Goal: Information Seeking & Learning: Learn about a topic

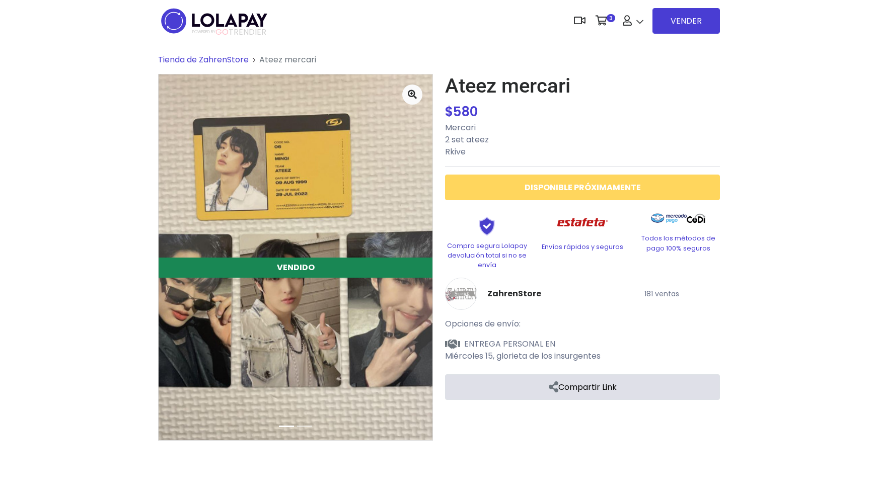
click at [219, 57] on span "Tienda de ZahrenStore" at bounding box center [203, 60] width 91 height 12
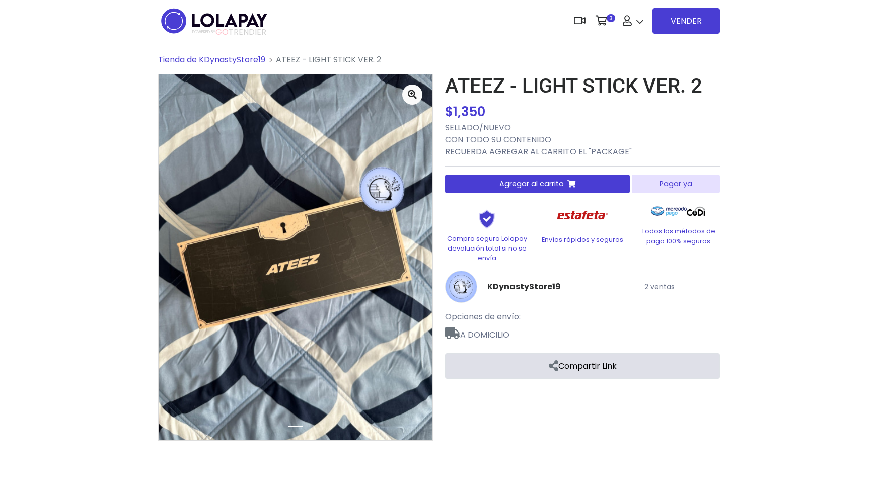
click at [588, 152] on p "SELLADO/NUEVO CON TODO SU CONTENIDO RECUERDA AGREGAR AL CARRITO EL "PACKAGE"" at bounding box center [582, 140] width 275 height 36
click at [617, 149] on p "SELLADO/NUEVO CON TODO SU CONTENIDO RECUERDA AGREGAR AL CARRITO EL "PACKAGE"" at bounding box center [582, 140] width 275 height 36
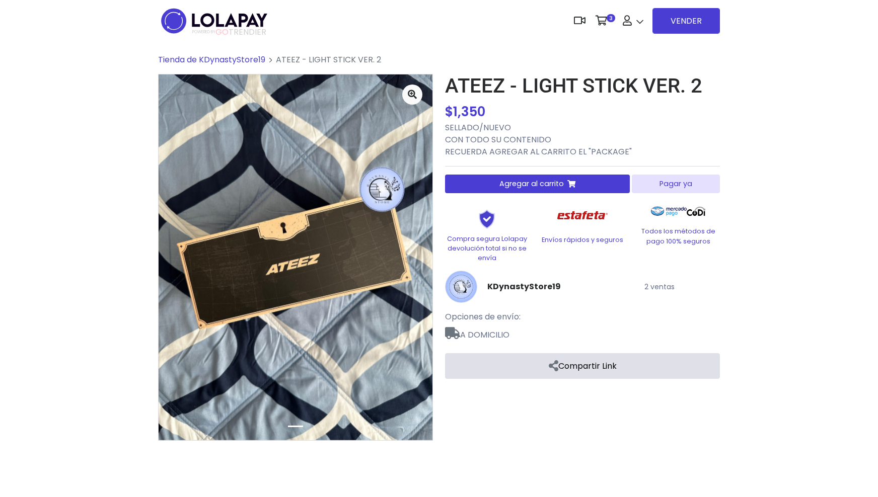
click at [676, 119] on div "$ 1,350 $ 1,350" at bounding box center [582, 112] width 275 height 20
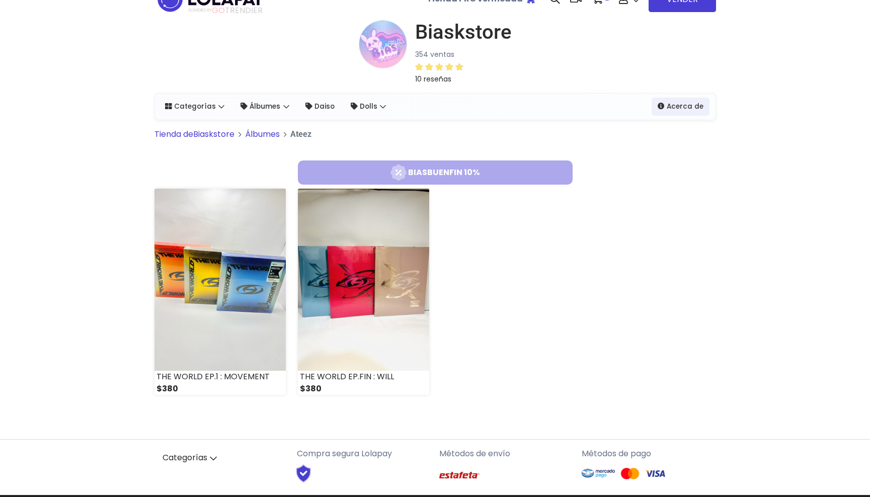
scroll to position [22, 0]
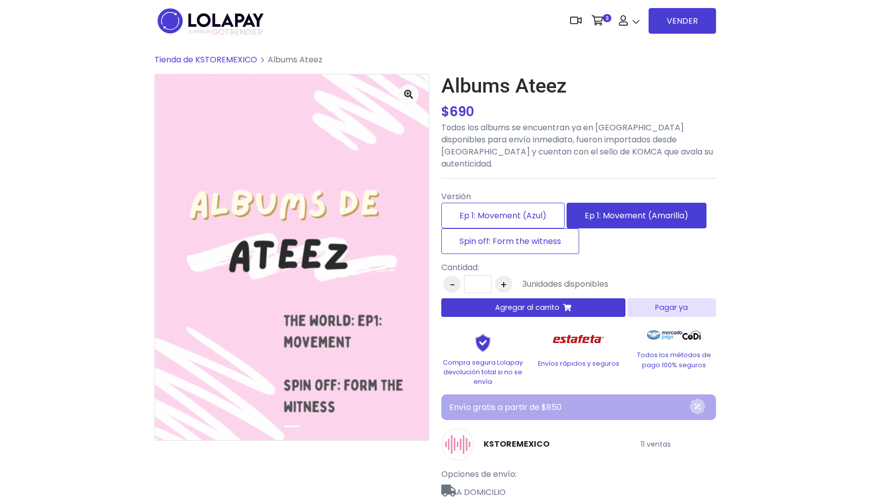
click at [585, 209] on label "Ep 1: Movement (Amarilla)" at bounding box center [637, 216] width 140 height 26
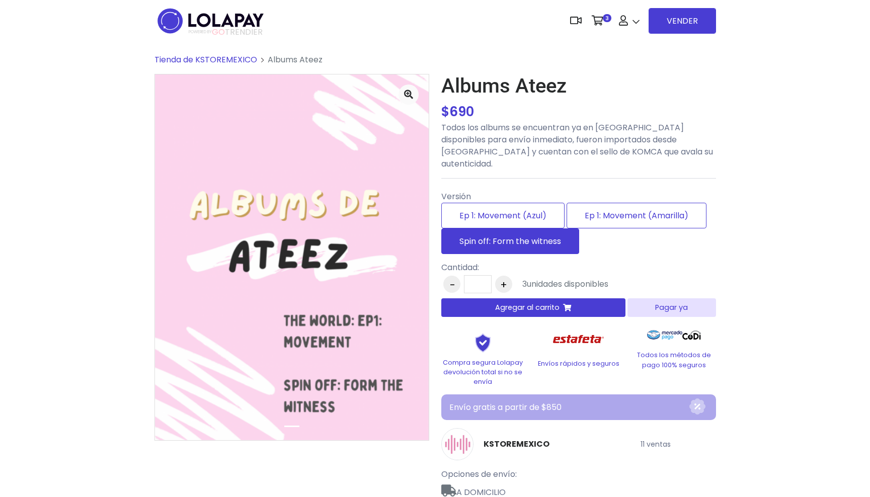
click at [543, 229] on label "Spin off: Form the witness" at bounding box center [511, 242] width 138 height 26
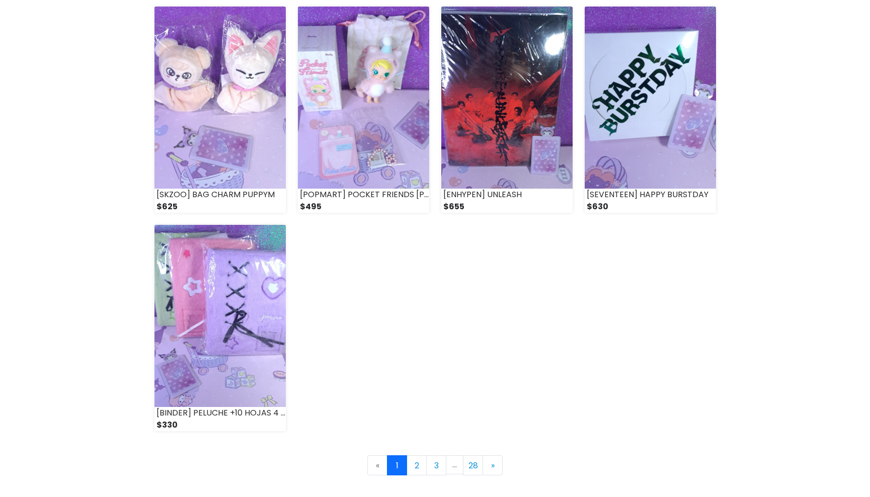
scroll to position [1230, 0]
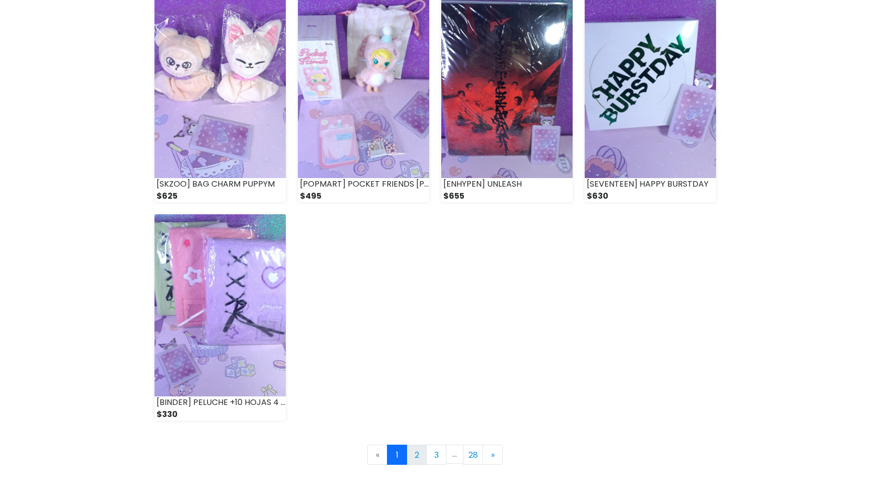
click at [414, 455] on link "2" at bounding box center [417, 455] width 20 height 20
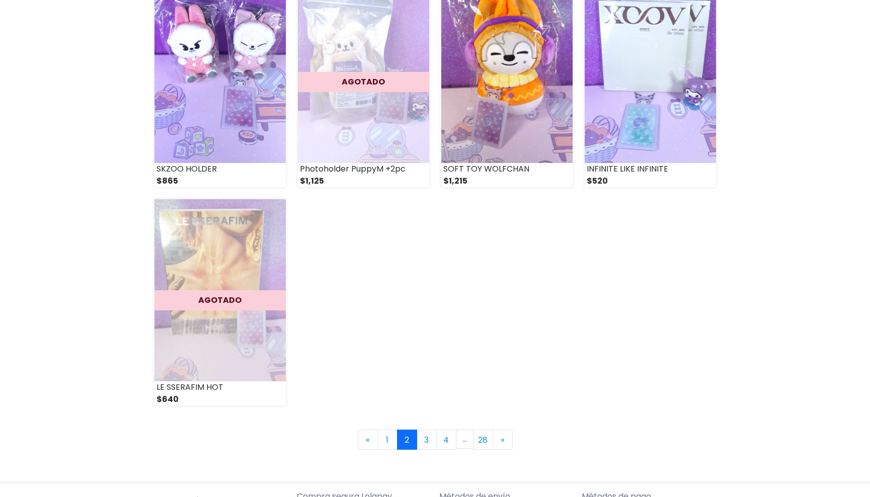
scroll to position [1291, 0]
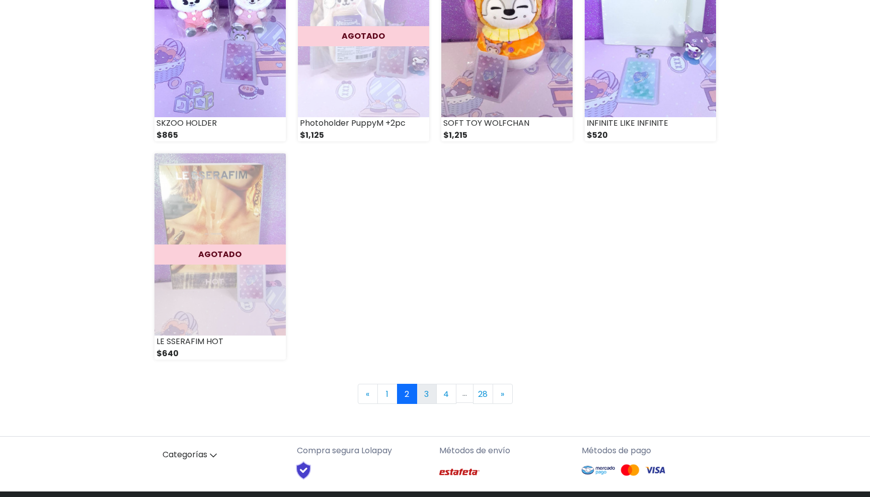
click at [429, 394] on link "3" at bounding box center [427, 394] width 20 height 20
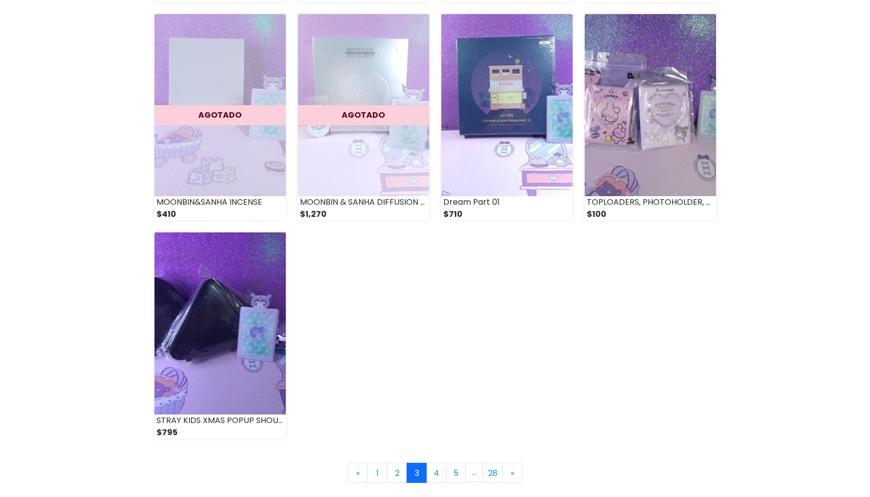
scroll to position [1232, 0]
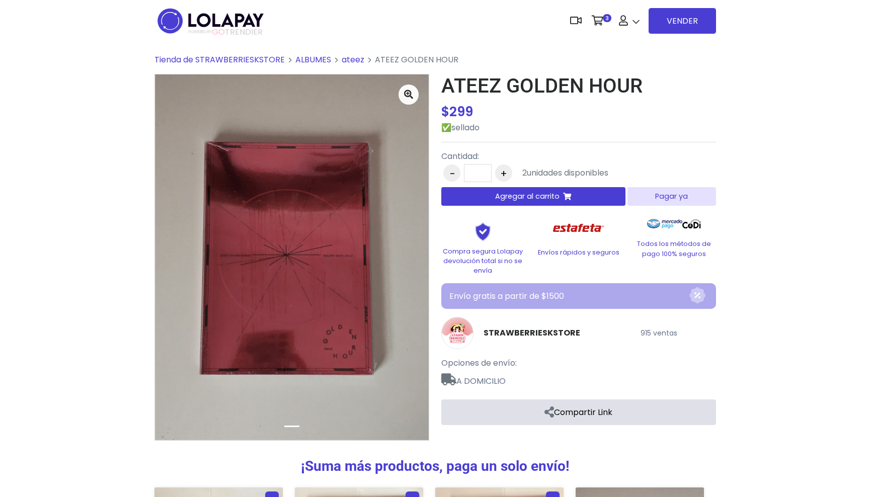
click at [450, 332] on img at bounding box center [458, 333] width 32 height 32
click at [498, 335] on link "STRAWBERRIESKSTORE" at bounding box center [532, 333] width 97 height 12
click at [356, 59] on link "ateez" at bounding box center [353, 60] width 23 height 12
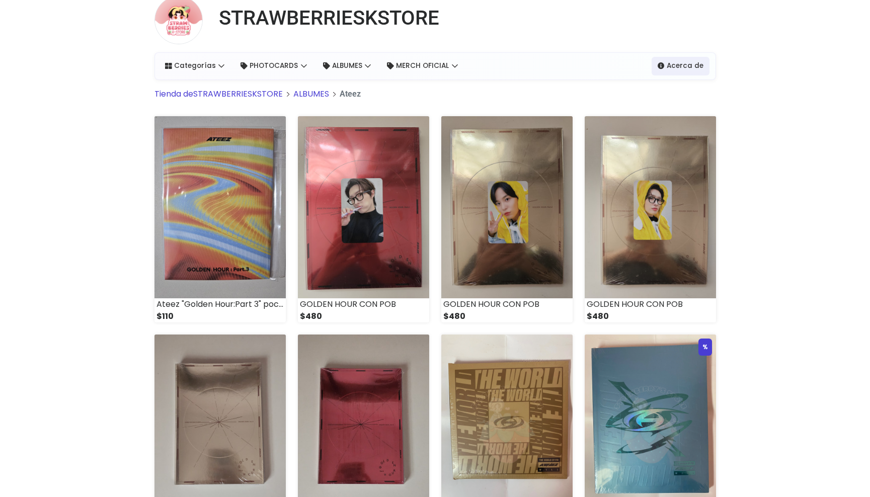
scroll to position [45, 0]
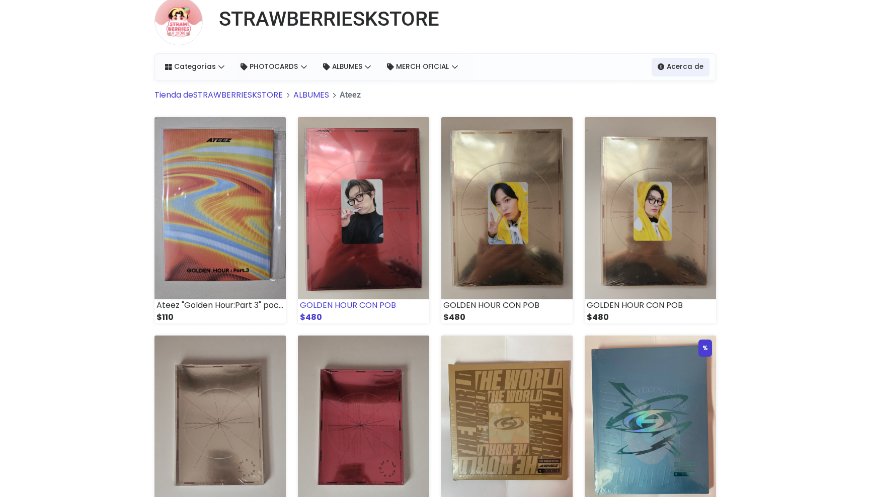
click at [338, 230] on img at bounding box center [363, 208] width 131 height 182
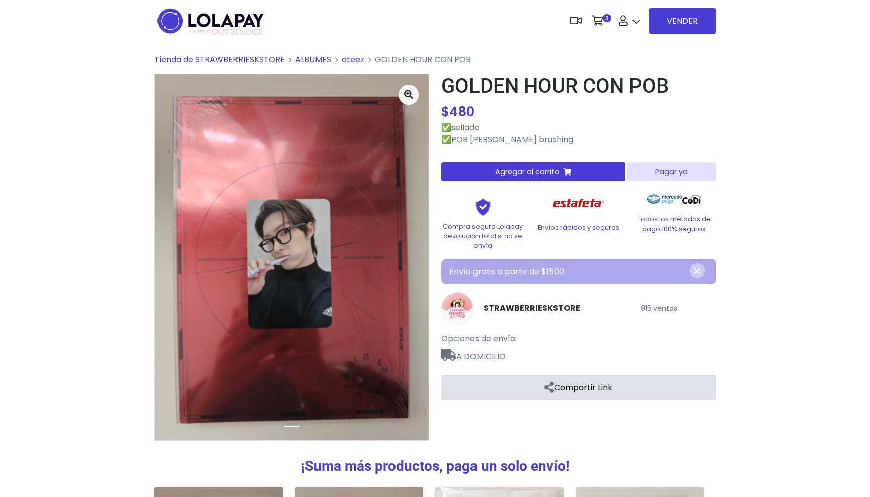
scroll to position [2, 0]
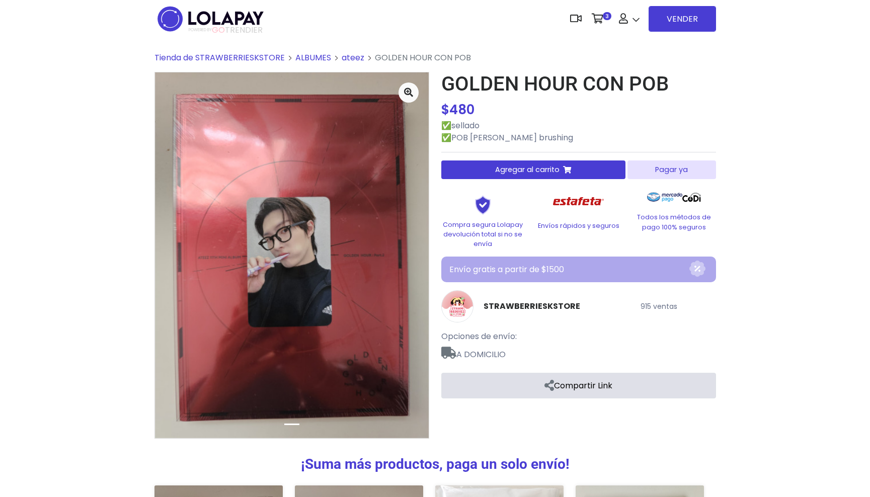
click at [310, 60] on link "ALBUMES" at bounding box center [314, 58] width 36 height 12
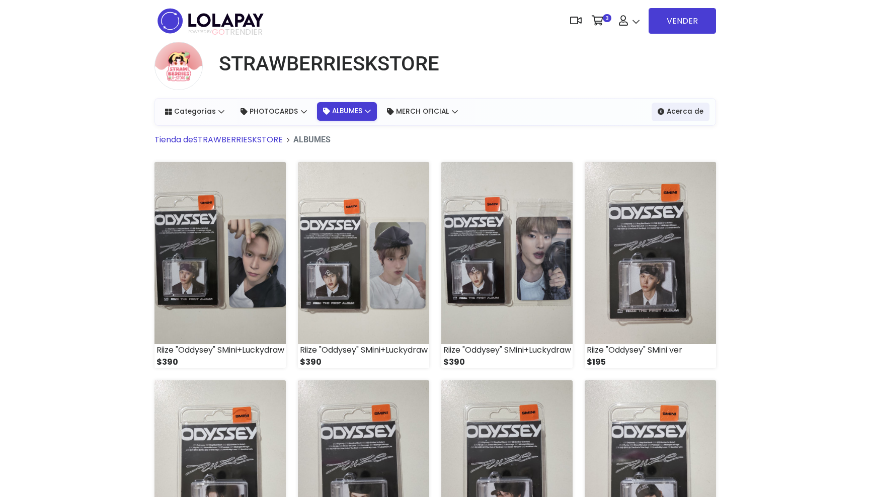
click at [347, 115] on link "ALBUMES" at bounding box center [347, 111] width 60 height 18
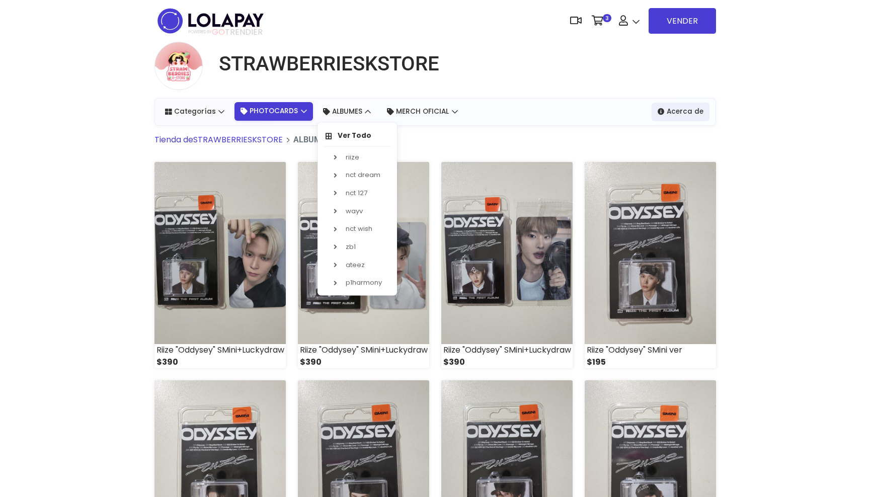
click at [296, 109] on link "PHOTOCARDS" at bounding box center [274, 111] width 79 height 18
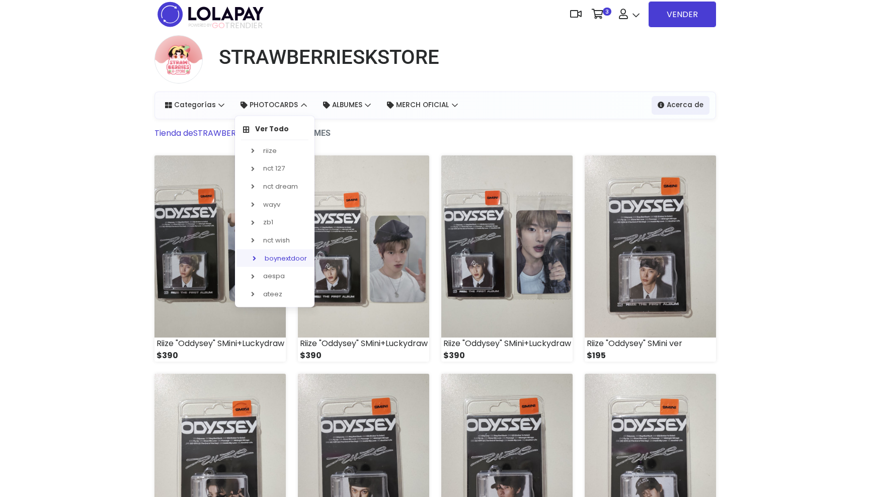
scroll to position [15, 0]
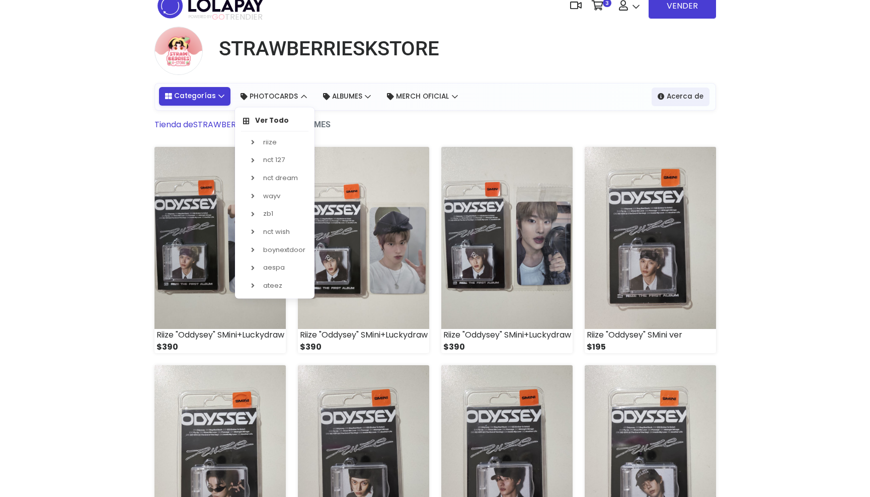
click at [198, 89] on link "Categorías" at bounding box center [195, 96] width 72 height 18
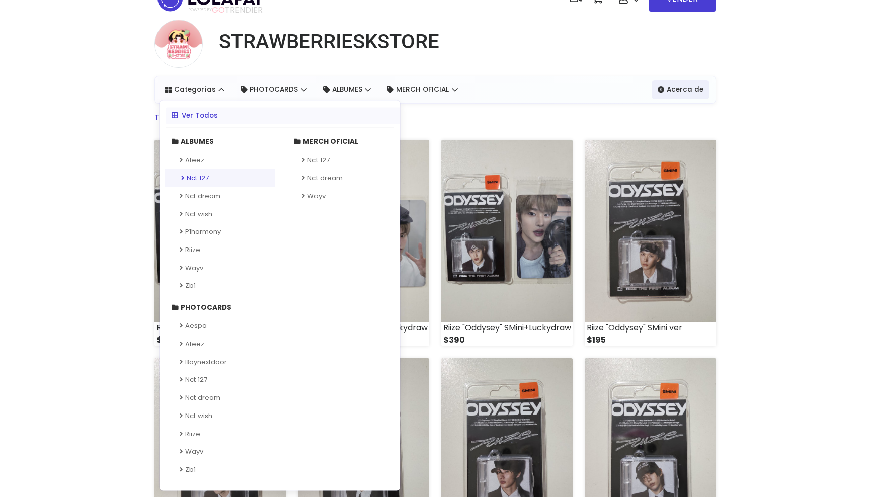
scroll to position [0, 0]
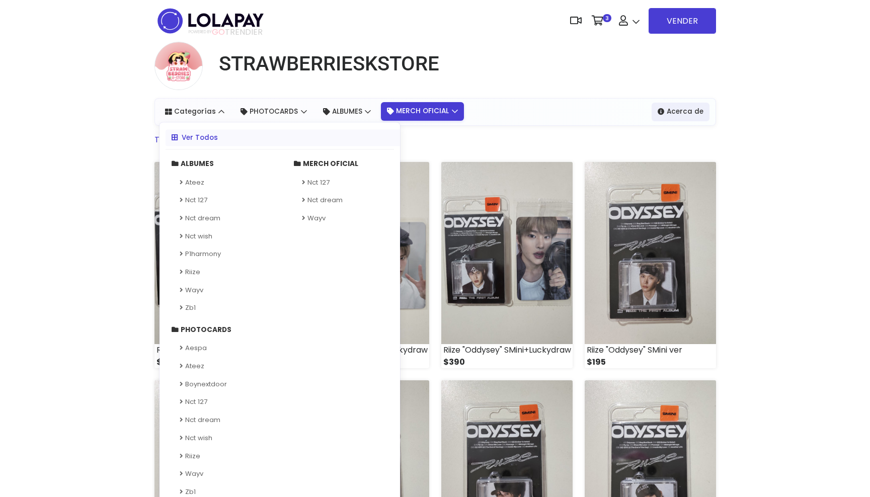
click at [445, 107] on link "MERCH OFICIAL" at bounding box center [422, 111] width 83 height 18
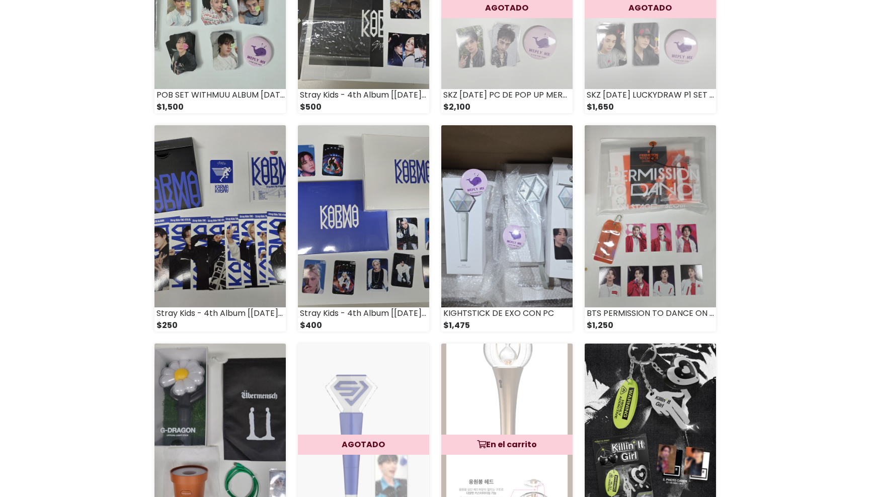
scroll to position [237, 0]
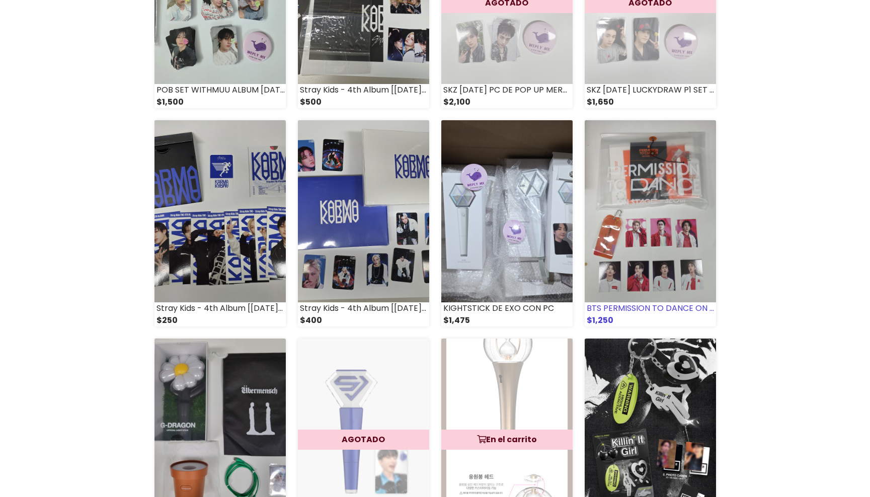
click at [652, 194] on img at bounding box center [650, 211] width 131 height 182
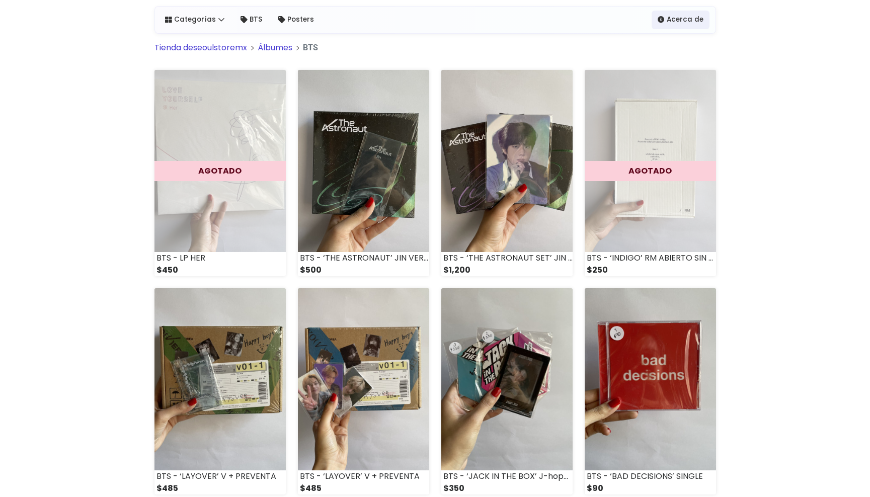
scroll to position [25, 0]
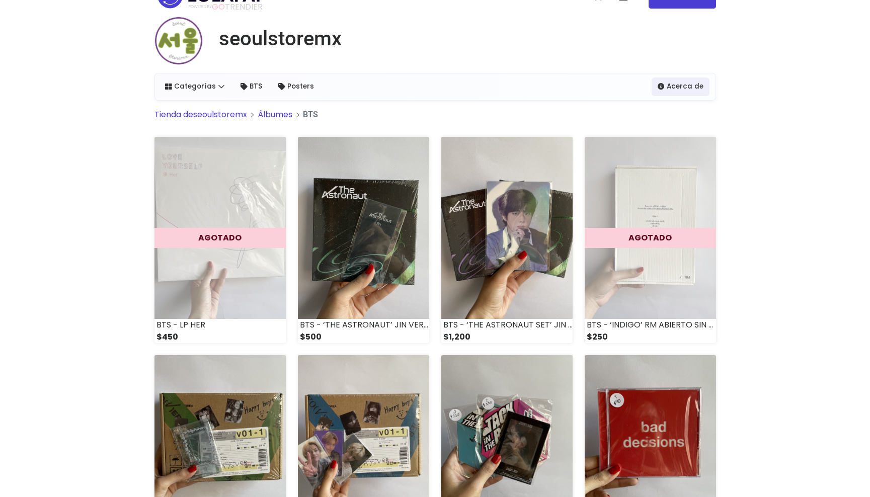
click at [231, 113] on link "Tienda de seoulstoremx" at bounding box center [201, 115] width 93 height 12
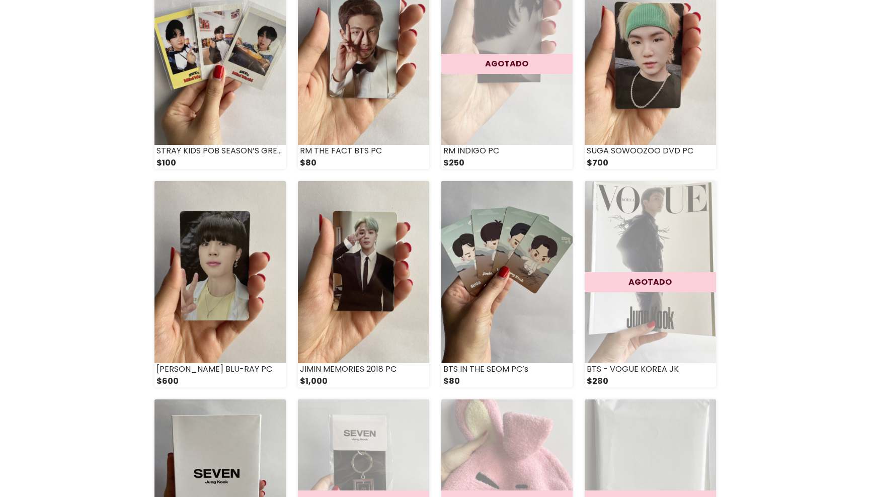
scroll to position [391, 0]
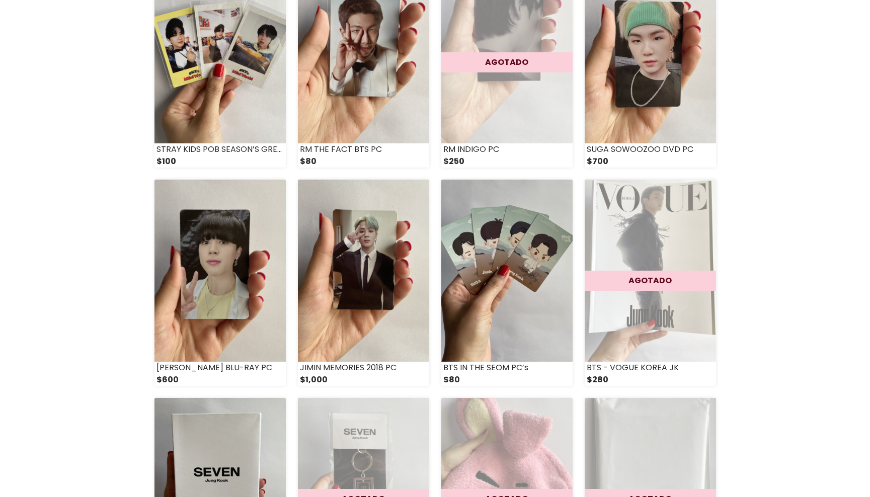
click at [822, 265] on div "seoulstoremx Categorías Ver Todos Álbumes Merch" at bounding box center [435, 490] width 870 height 1678
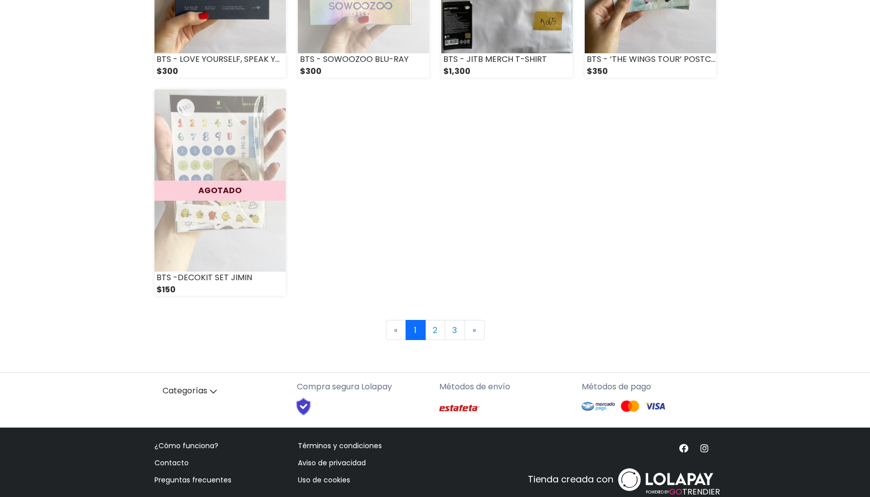
scroll to position [1372, 0]
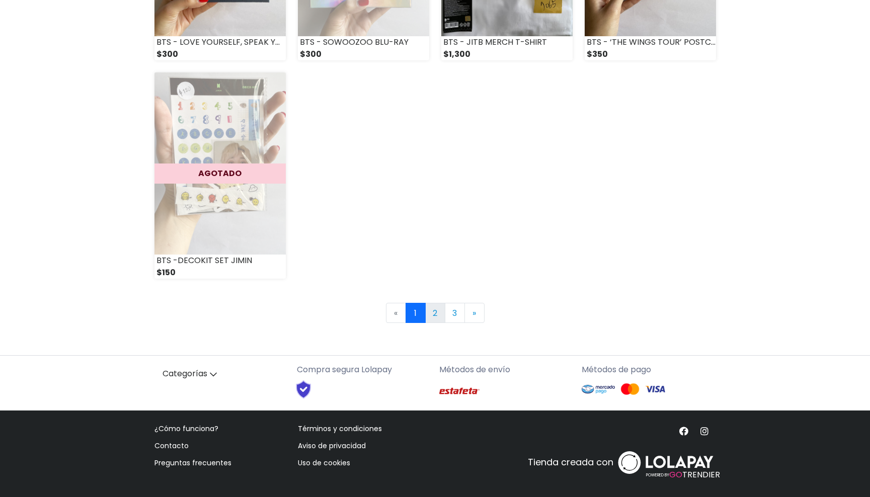
click at [438, 317] on link "2" at bounding box center [435, 313] width 20 height 20
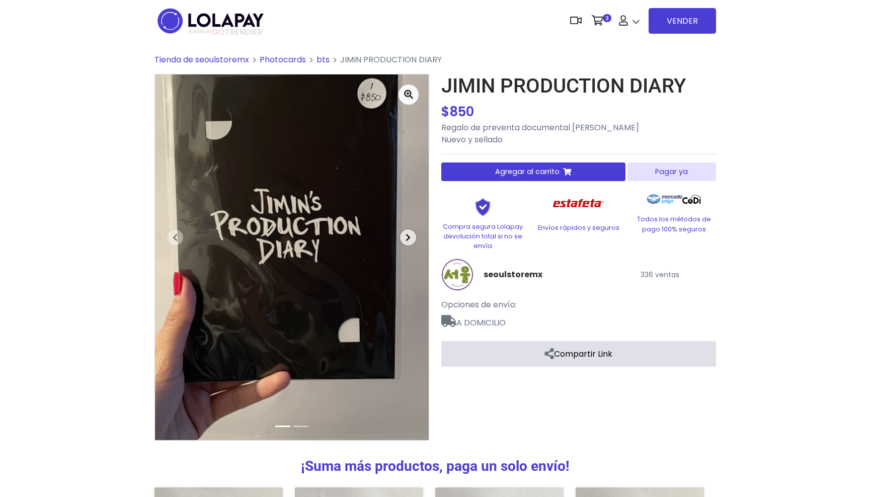
click at [399, 223] on button "Next" at bounding box center [408, 238] width 41 height 326
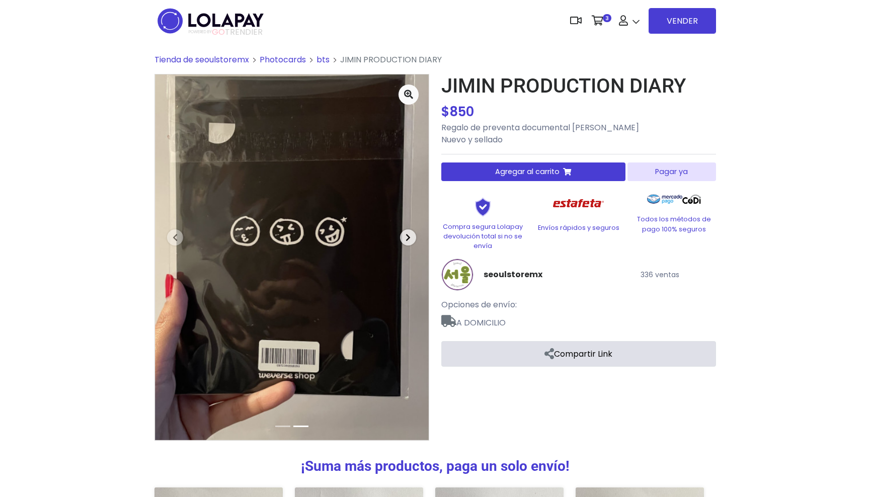
click at [399, 232] on button "Next" at bounding box center [408, 238] width 41 height 326
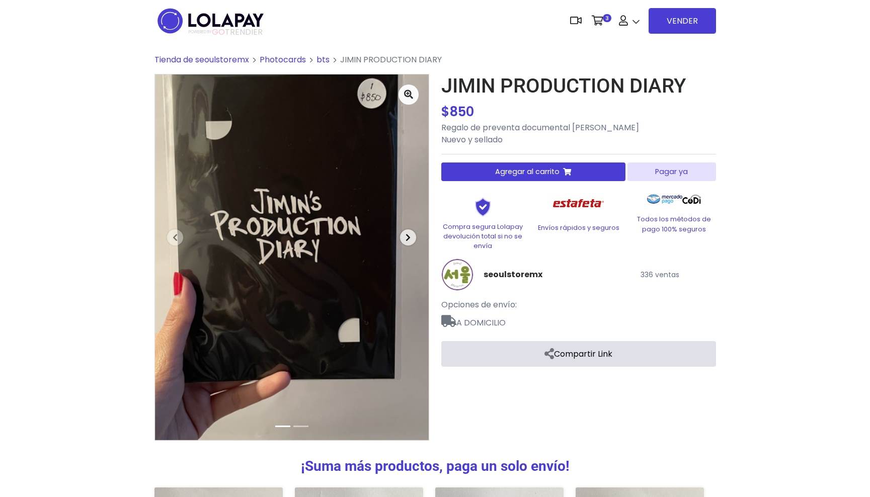
click at [399, 232] on button "Next" at bounding box center [408, 238] width 41 height 326
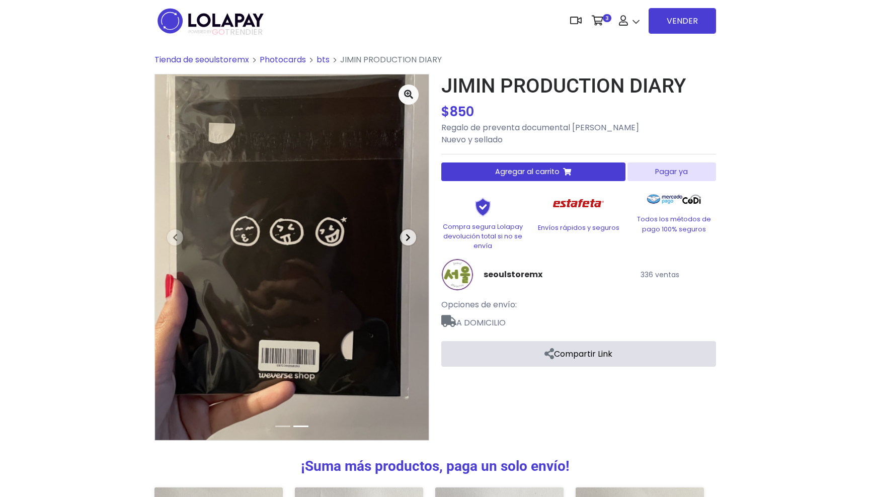
click at [399, 232] on button "Next" at bounding box center [408, 238] width 41 height 326
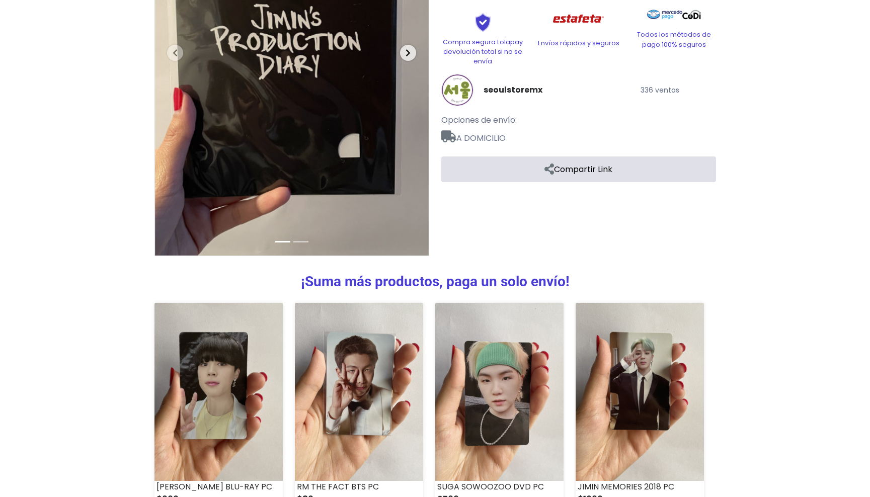
scroll to position [267, 0]
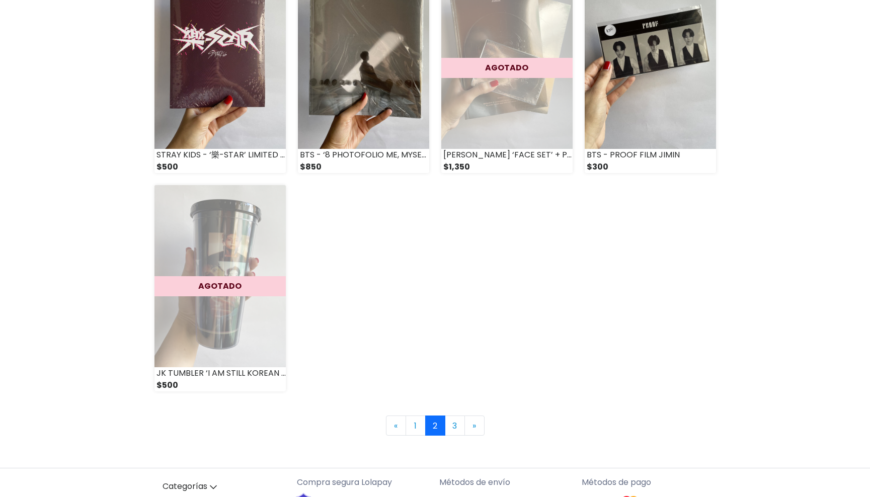
scroll to position [1304, 0]
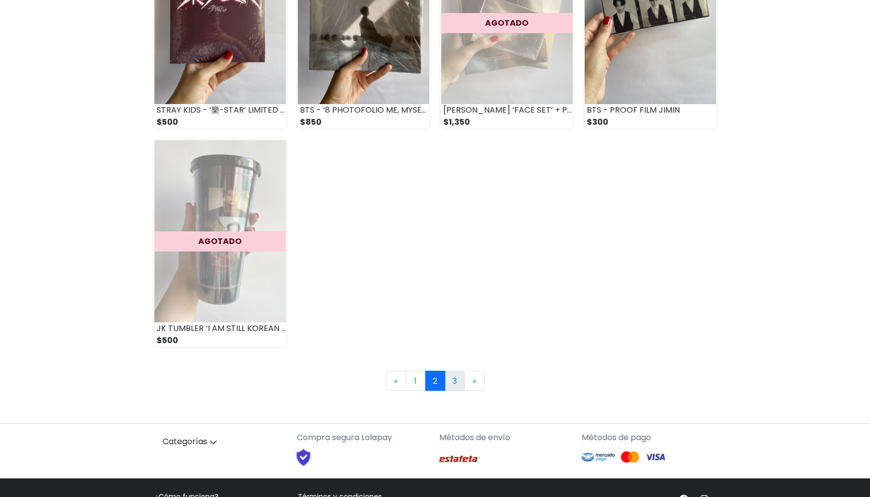
click at [454, 381] on link "3" at bounding box center [455, 381] width 20 height 20
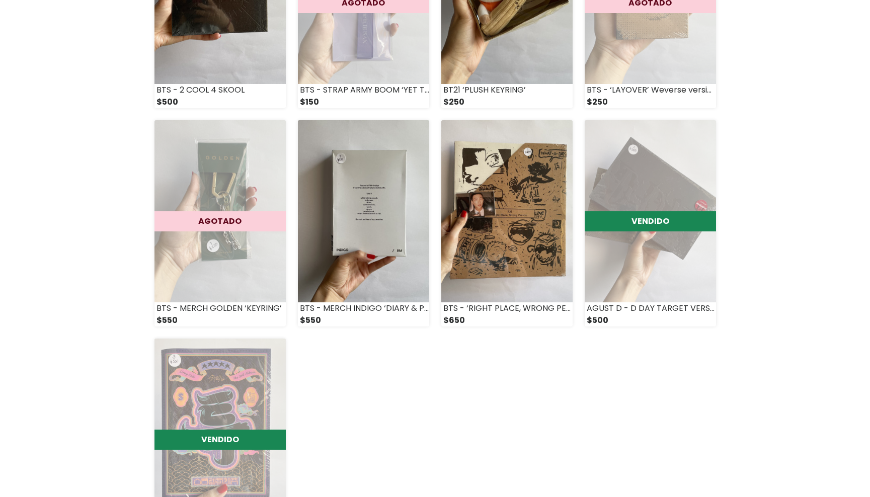
scroll to position [360, 0]
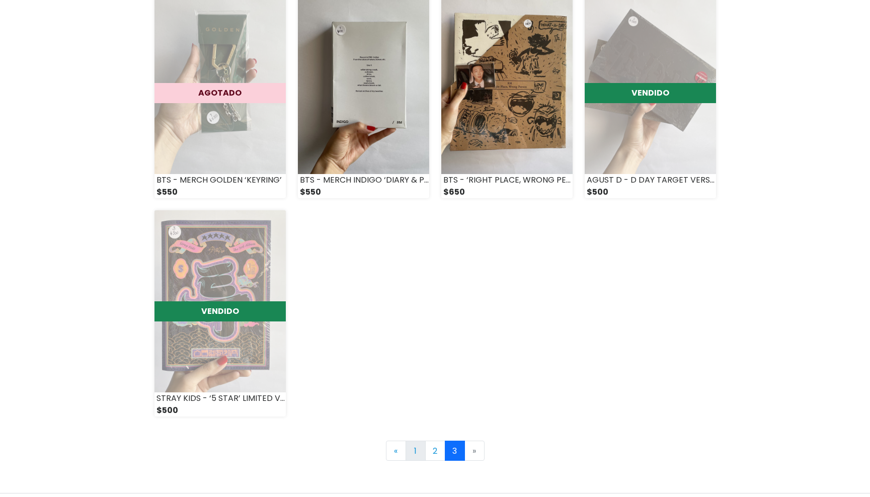
click at [418, 455] on link "1" at bounding box center [416, 451] width 20 height 20
